Goal: Obtain resource: Obtain resource

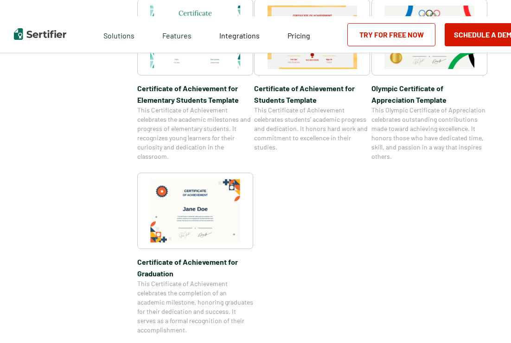
scroll to position [741, 0]
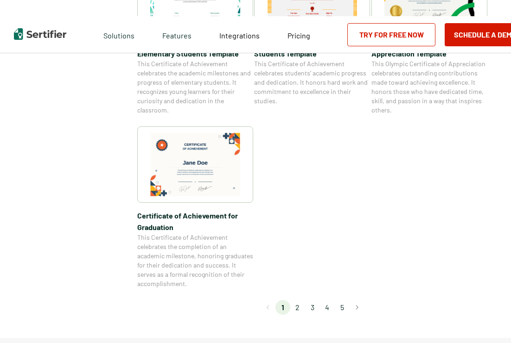
click at [303, 305] on li "2" at bounding box center [297, 307] width 15 height 15
click at [302, 307] on li "2" at bounding box center [297, 307] width 15 height 15
click at [299, 306] on li "2" at bounding box center [297, 307] width 15 height 15
click at [298, 308] on li "2" at bounding box center [297, 307] width 15 height 15
click at [296, 308] on li "2" at bounding box center [297, 307] width 15 height 15
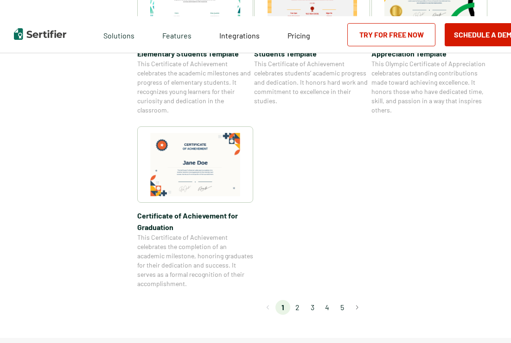
click at [311, 307] on li "3" at bounding box center [312, 307] width 15 height 15
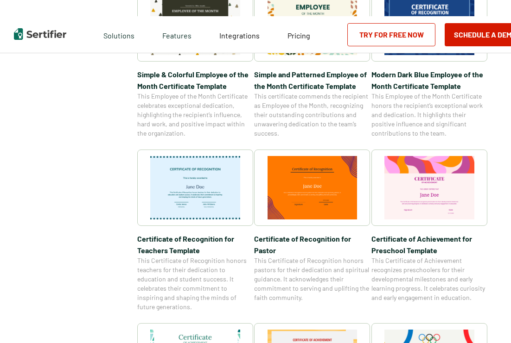
scroll to position [278, 0]
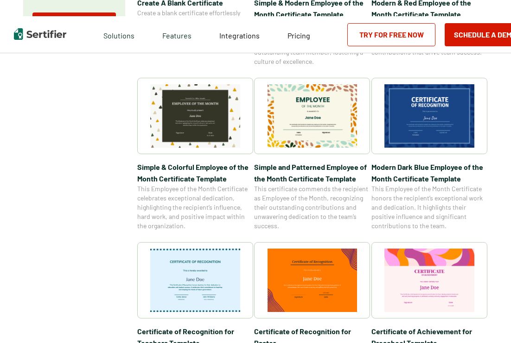
click at [418, 192] on span "This Employee of the Month Certificate honors the recipient’s exceptional work …" at bounding box center [429, 207] width 116 height 46
click at [417, 191] on span "This Employee of the Month Certificate honors the recipient’s exceptional work …" at bounding box center [429, 207] width 116 height 46
